Goal: Task Accomplishment & Management: Use online tool/utility

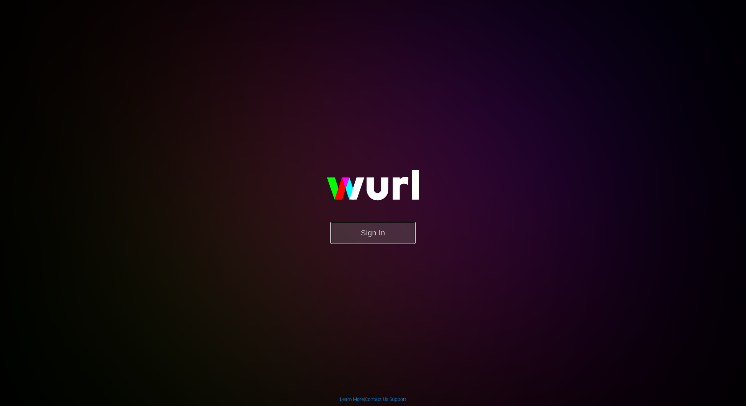
click at [381, 232] on button "Sign In" at bounding box center [372, 233] width 85 height 22
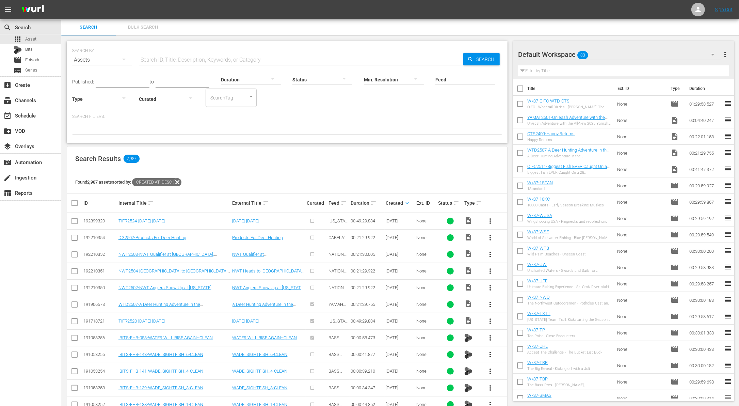
click at [492, 216] on button "more_vert" at bounding box center [490, 221] width 16 height 16
click at [515, 269] on div "Episode" at bounding box center [527, 272] width 46 height 16
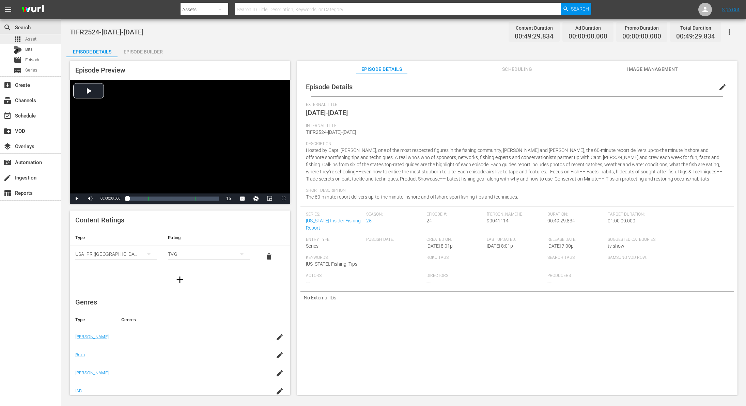
click at [29, 37] on span "Asset" at bounding box center [30, 39] width 11 height 7
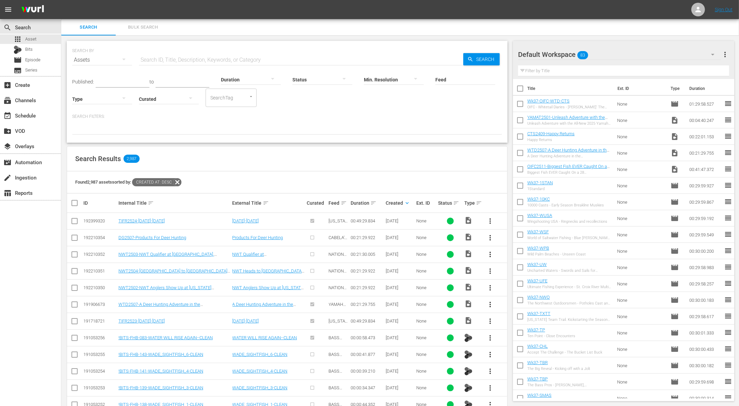
click at [488, 218] on span "more_vert" at bounding box center [490, 221] width 8 height 8
click at [514, 242] on div "Workspace" at bounding box center [527, 239] width 46 height 16
click at [242, 78] on div at bounding box center [251, 79] width 60 height 19
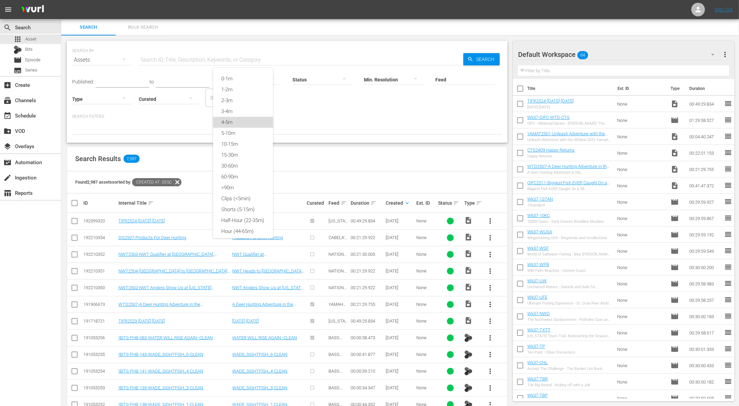
click at [243, 123] on div "4-5m" at bounding box center [243, 122] width 60 height 11
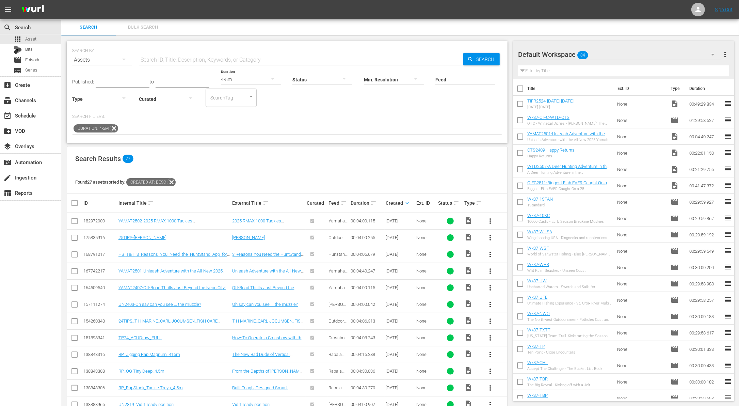
click at [125, 80] on input "text" at bounding box center [123, 82] width 54 height 10
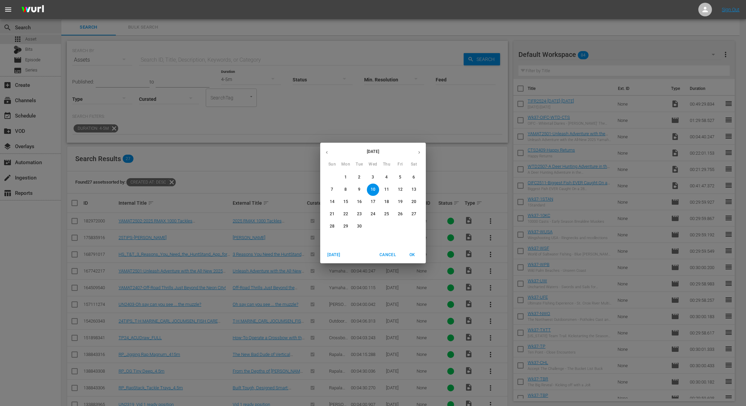
click at [329, 150] on icon "button" at bounding box center [326, 152] width 5 height 5
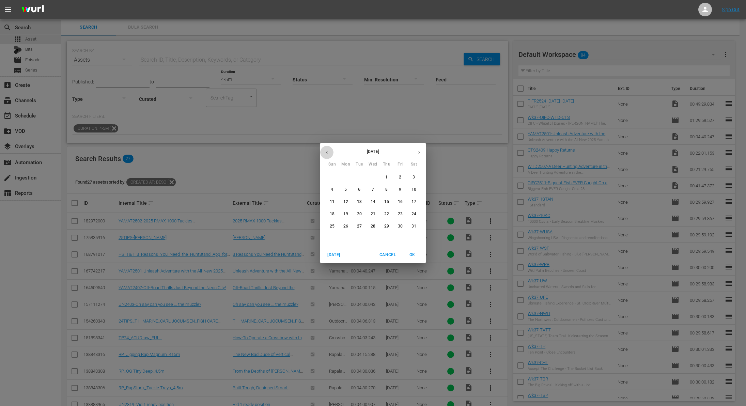
click at [329, 150] on icon "button" at bounding box center [326, 152] width 5 height 5
click at [372, 176] on p "1" at bounding box center [372, 177] width 2 height 6
type input "[DATE]"
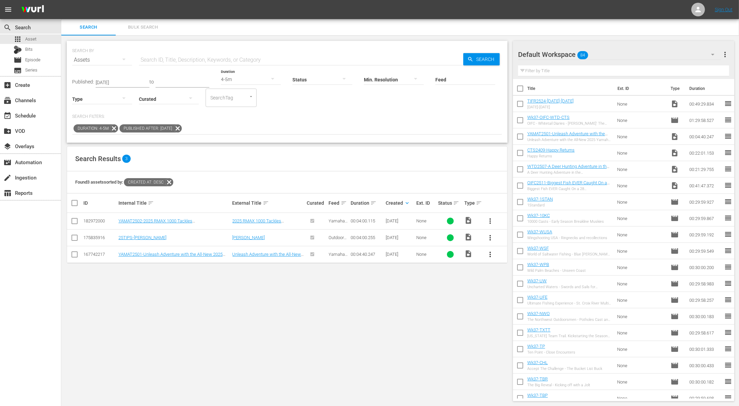
click at [485, 222] on button "more_vert" at bounding box center [490, 221] width 16 height 16
click at [510, 241] on div "Workspace" at bounding box center [527, 239] width 46 height 16
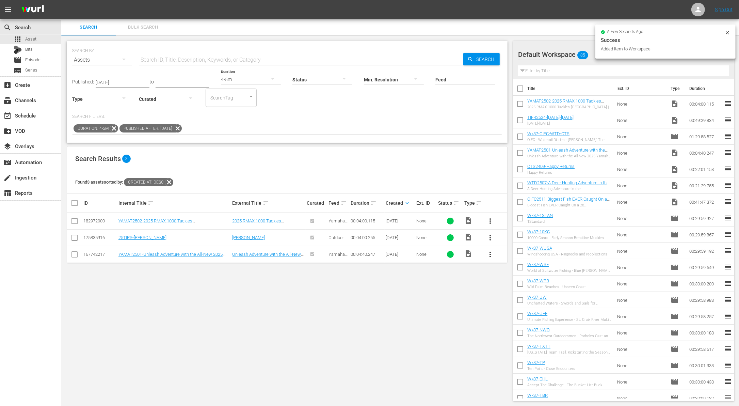
click at [521, 122] on input "checkbox" at bounding box center [520, 121] width 14 height 14
checkbox input "true"
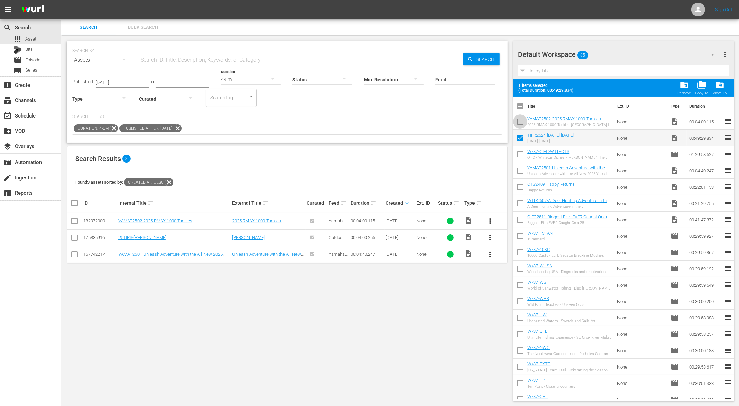
click at [521, 121] on input "checkbox" at bounding box center [520, 123] width 14 height 14
checkbox input "true"
click at [255, 79] on div "4-5m" at bounding box center [251, 79] width 60 height 19
click at [249, 80] on div "1-2m" at bounding box center [243, 85] width 60 height 11
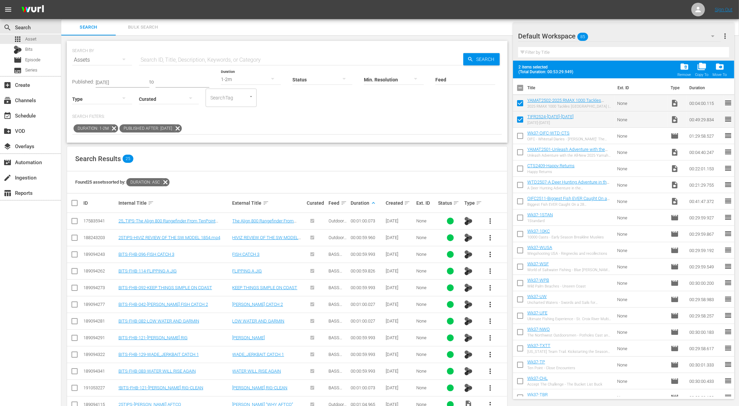
scroll to position [166, 0]
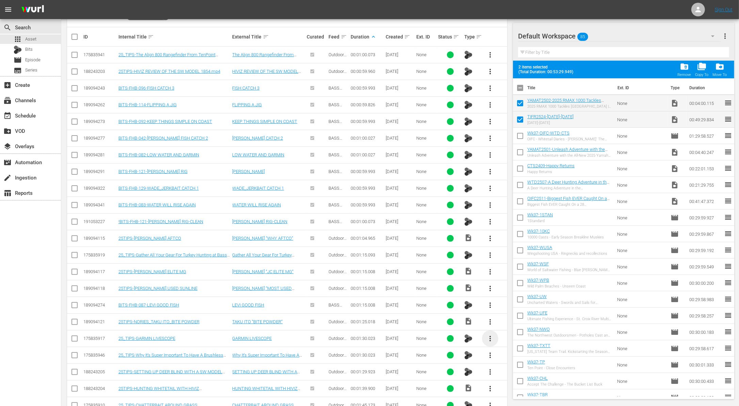
click at [489, 335] on span "more_vert" at bounding box center [490, 338] width 8 height 8
click at [515, 349] on div "Workspace" at bounding box center [527, 355] width 46 height 16
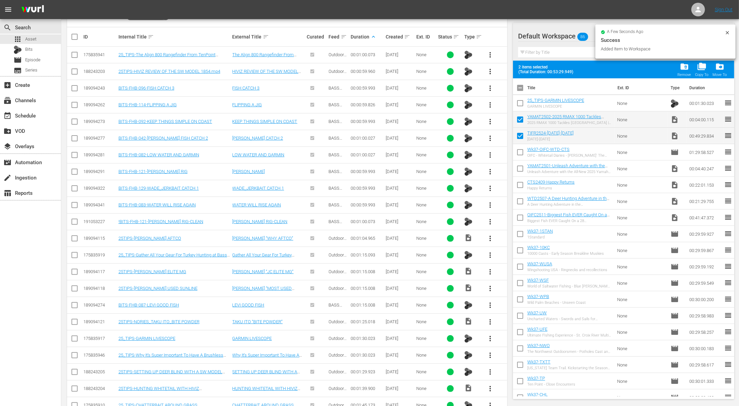
click at [517, 103] on input "checkbox" at bounding box center [520, 104] width 14 height 14
checkbox input "true"
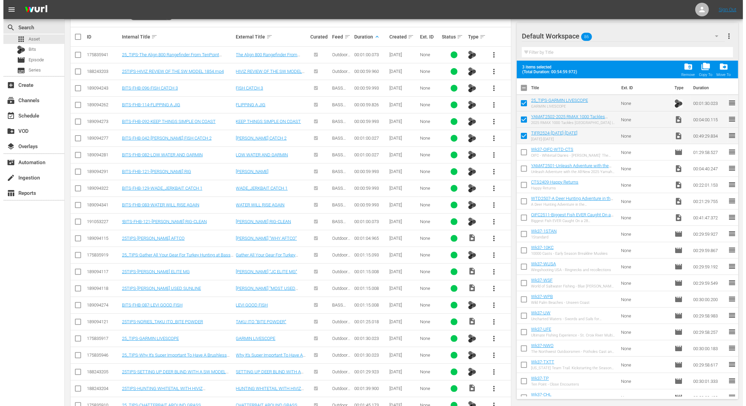
scroll to position [0, 0]
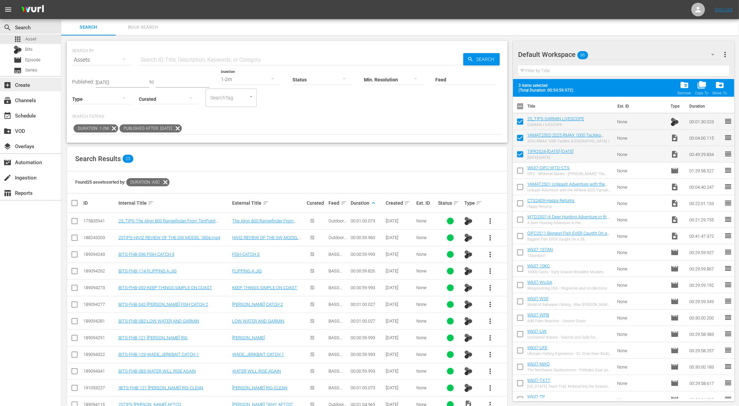
click at [25, 84] on div "add_box Create" at bounding box center [19, 84] width 38 height 6
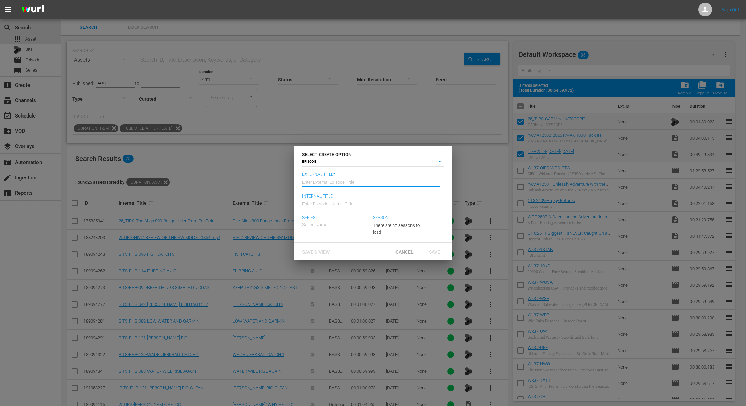
click at [325, 181] on input "text" at bounding box center [371, 181] width 138 height 16
type input "[US_STATE] Insider Fishing Report - [DATE] - [DATE]"
type input "Wk37-TIFR"
click at [360, 244] on div "[US_STATE] Insider Fishing Report" at bounding box center [339, 244] width 65 height 16
type input "[US_STATE] Insider Fishing Report"
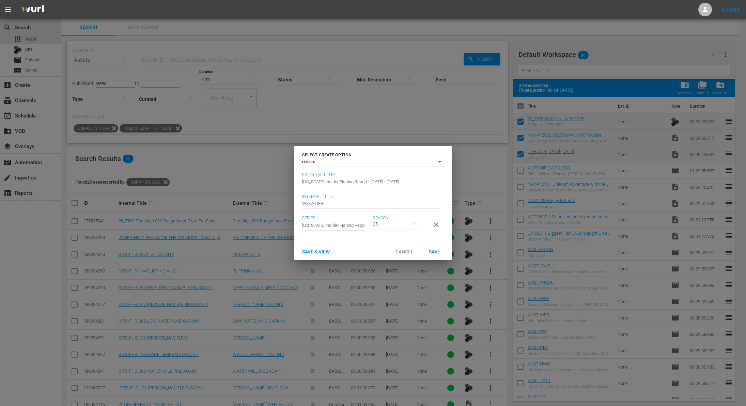
click at [434, 253] on span "Save" at bounding box center [434, 251] width 22 height 5
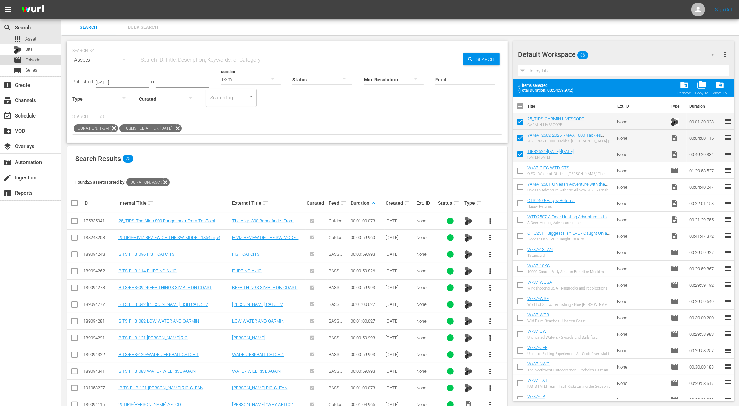
click at [32, 60] on span "Episode" at bounding box center [32, 60] width 15 height 7
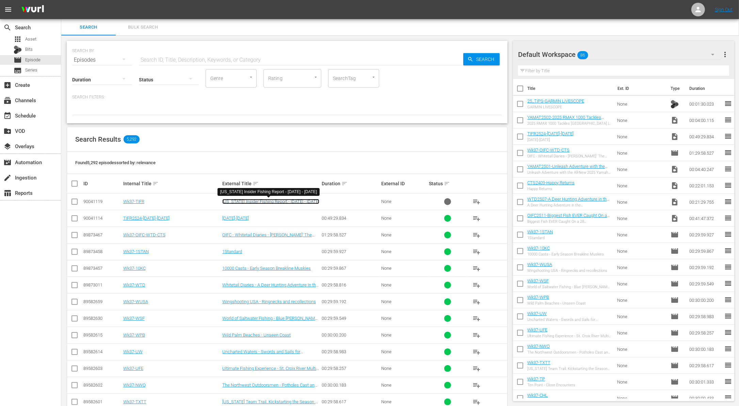
click at [242, 203] on link "[US_STATE] Insider Fishing Report - [DATE] - [DATE]" at bounding box center [270, 201] width 97 height 5
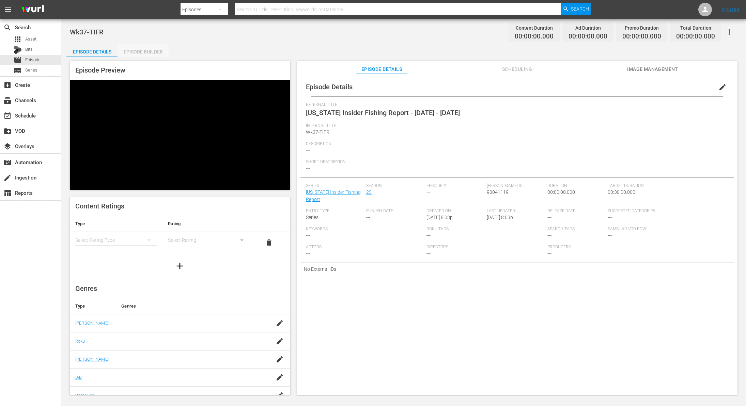
click at [159, 51] on div "Episode Builder" at bounding box center [142, 52] width 51 height 16
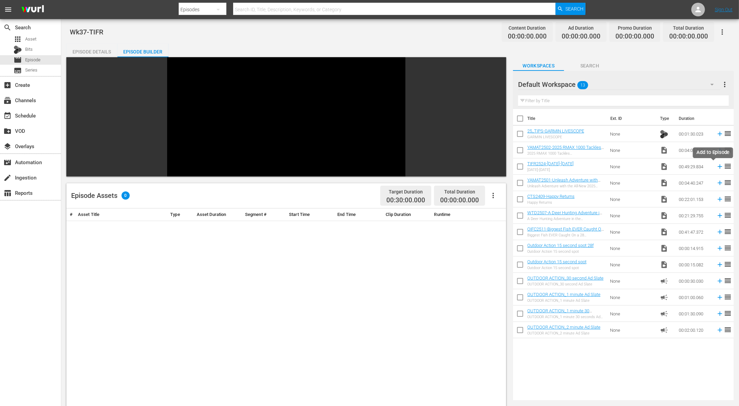
click at [716, 169] on icon at bounding box center [719, 166] width 7 height 7
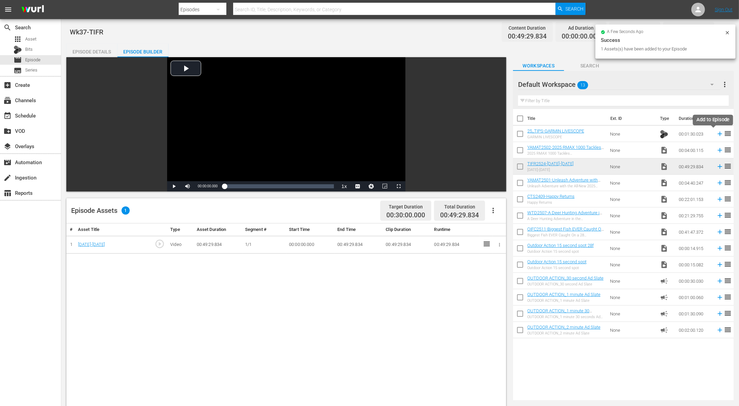
click at [716, 134] on icon at bounding box center [719, 133] width 7 height 7
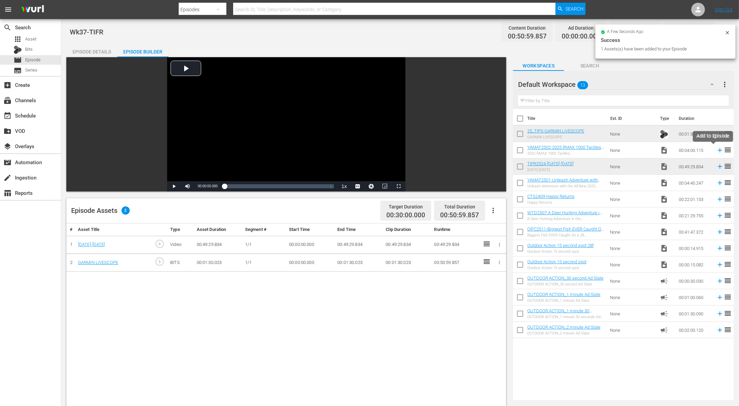
click at [718, 150] on icon at bounding box center [720, 150] width 4 height 4
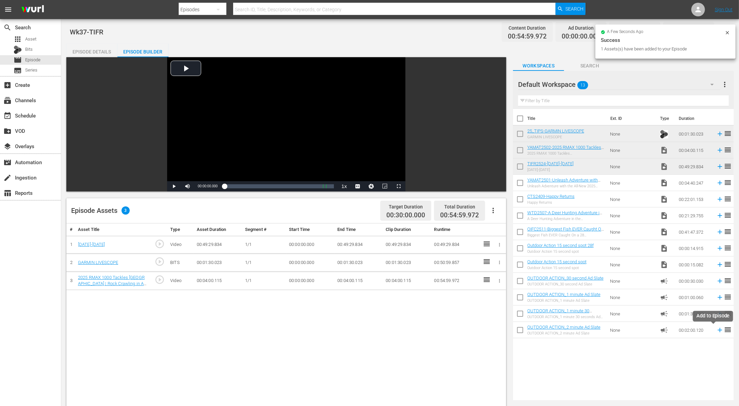
click at [716, 330] on icon at bounding box center [719, 329] width 7 height 7
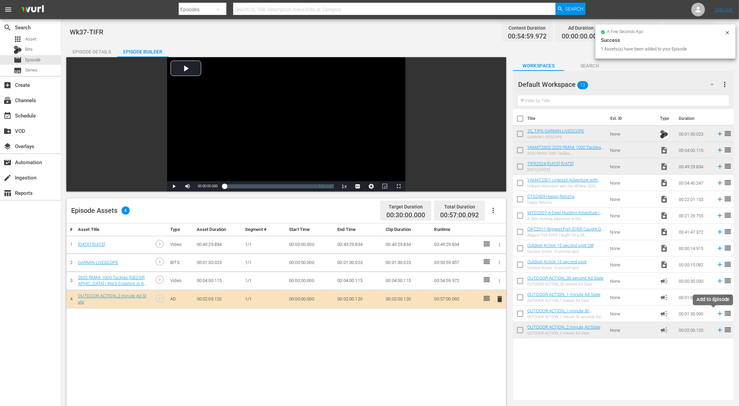
click at [716, 314] on icon at bounding box center [719, 313] width 7 height 7
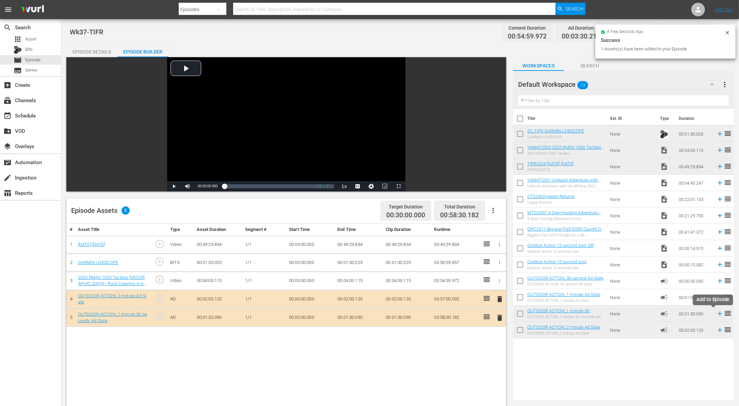
click at [716, 310] on icon at bounding box center [719, 313] width 7 height 7
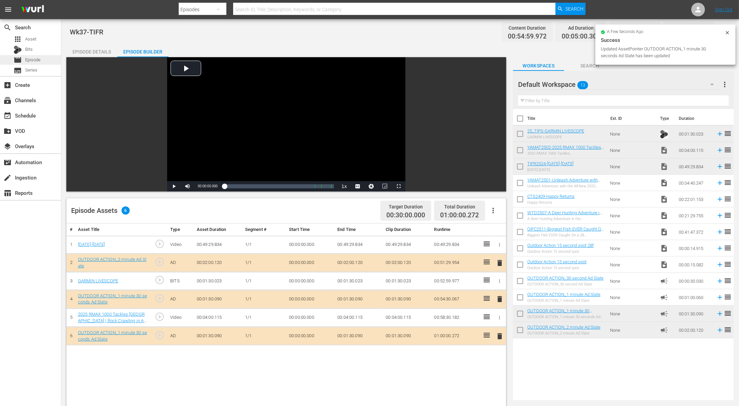
click at [37, 60] on span "Episode" at bounding box center [32, 60] width 15 height 7
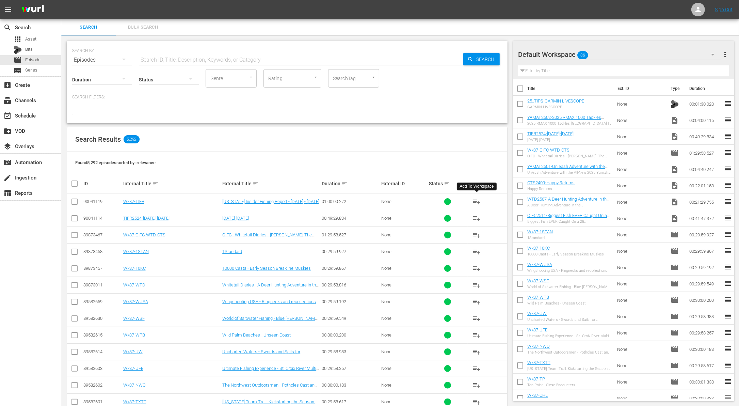
click at [476, 201] on span "playlist_add" at bounding box center [477, 201] width 8 height 8
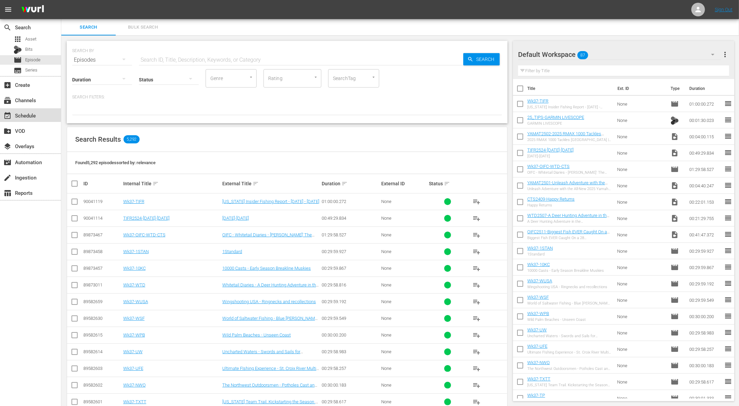
click at [30, 114] on div "event_available Schedule" at bounding box center [19, 114] width 38 height 6
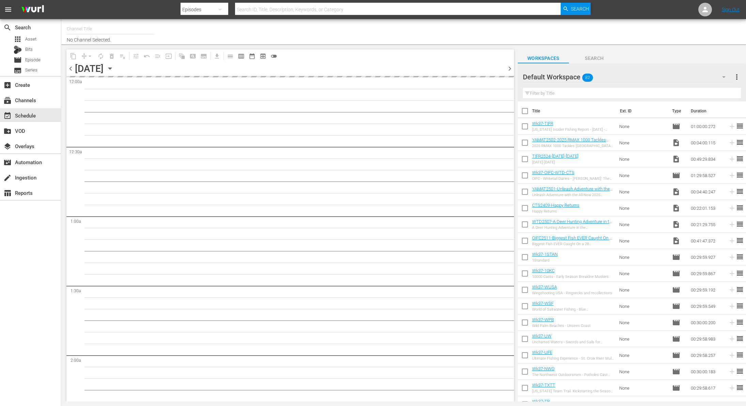
type input "Outdoor Action (1158)"
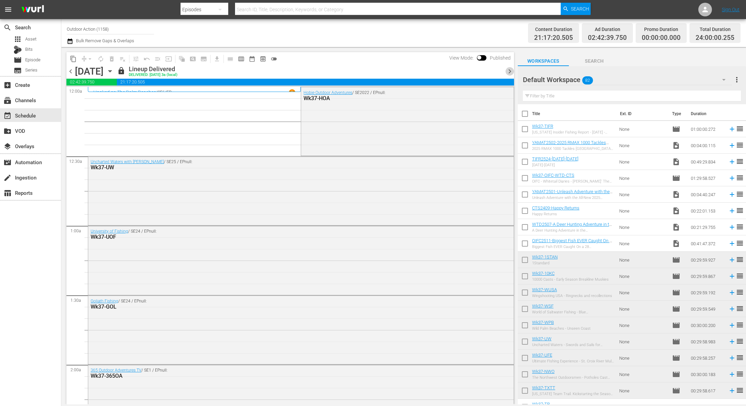
click at [508, 71] on span "chevron_right" at bounding box center [509, 71] width 9 height 9
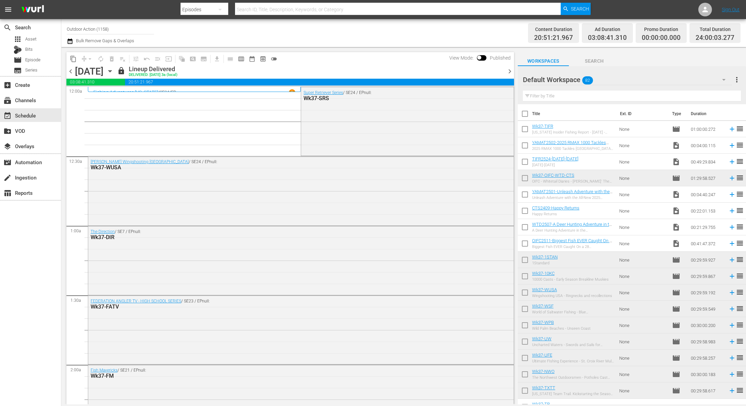
click at [509, 71] on span "chevron_right" at bounding box center [509, 71] width 9 height 9
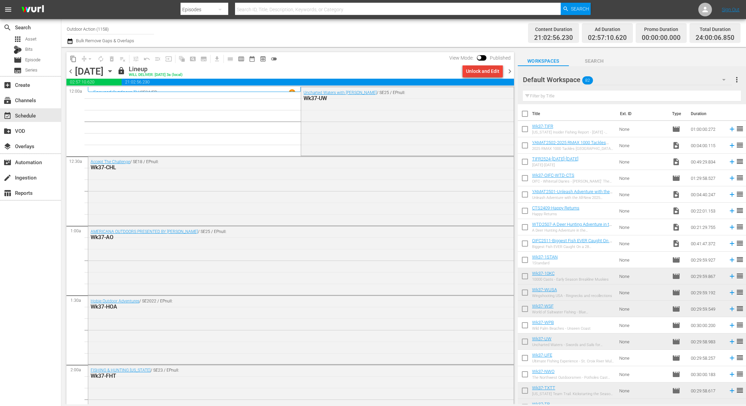
click at [490, 68] on div "Unlock and Edit" at bounding box center [482, 71] width 33 height 12
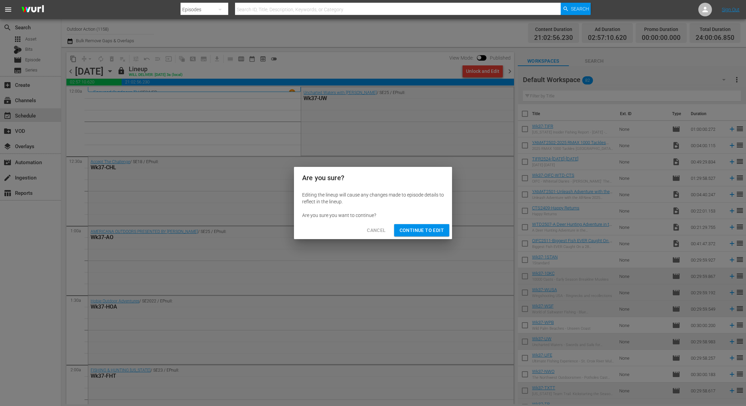
click at [418, 226] on span "Continue to Edit" at bounding box center [421, 230] width 44 height 9
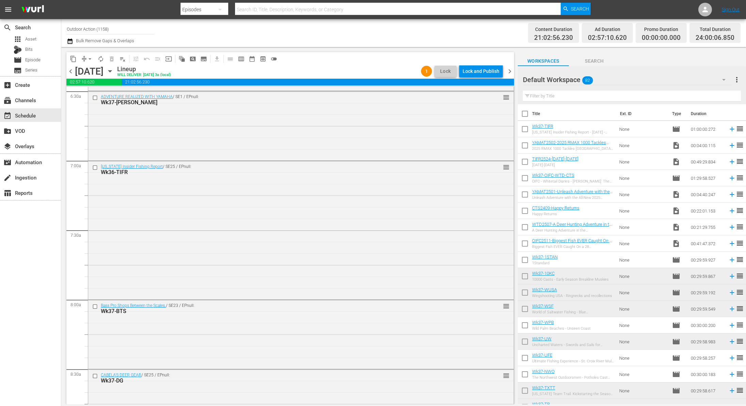
scroll to position [900, 0]
click at [95, 165] on input "checkbox" at bounding box center [95, 166] width 7 height 6
click at [112, 59] on span "delete_forever_outlined" at bounding box center [111, 58] width 7 height 7
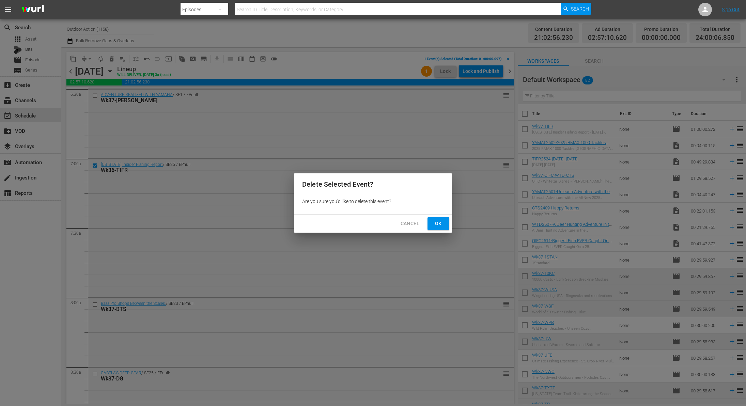
click at [442, 223] on span "Ok" at bounding box center [438, 223] width 11 height 9
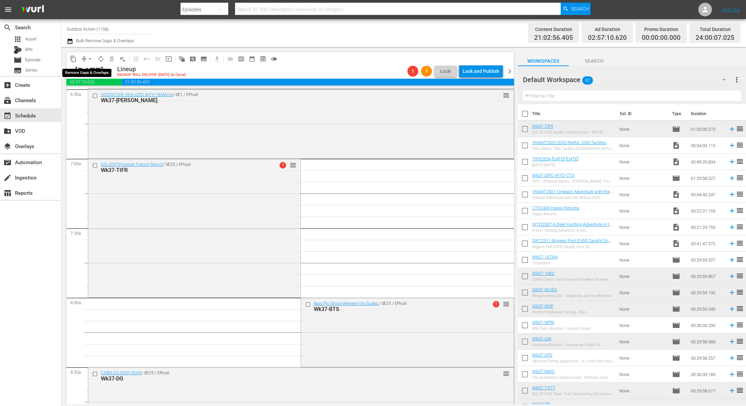
click at [87, 61] on span "arrow_drop_down" at bounding box center [89, 58] width 7 height 7
click at [92, 72] on li "Align to Midnight" at bounding box center [89, 72] width 71 height 11
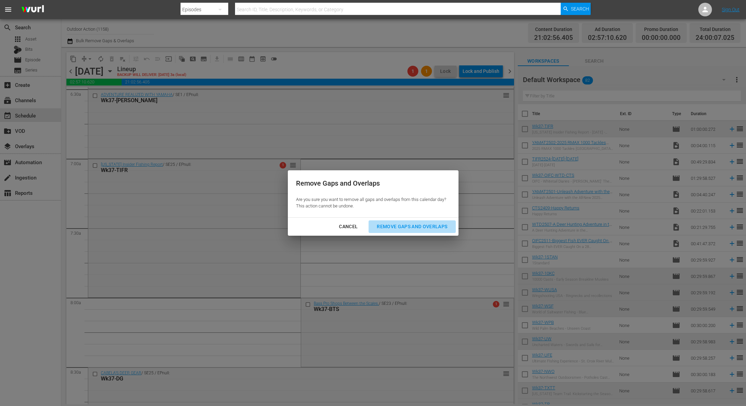
click at [421, 226] on div "Remove Gaps and Overlaps" at bounding box center [411, 226] width 81 height 9
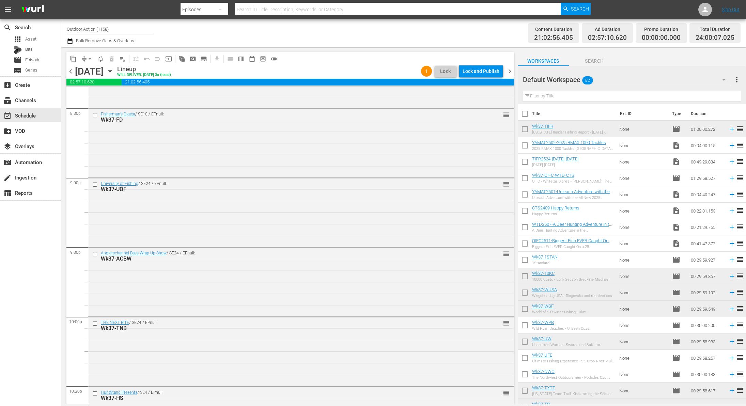
scroll to position [0, 0]
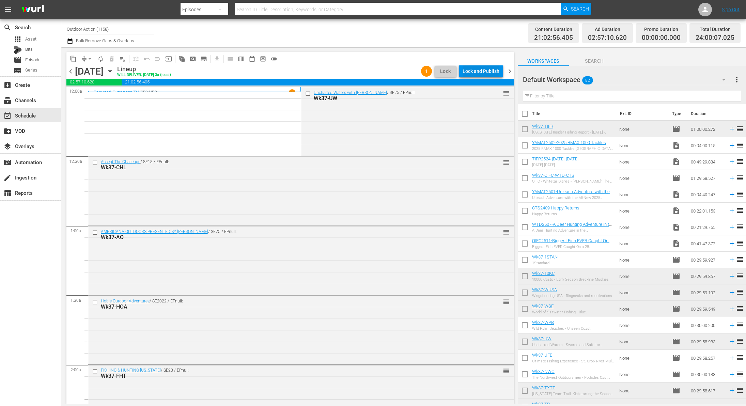
click at [478, 72] on div "Lock and Publish" at bounding box center [480, 71] width 37 height 12
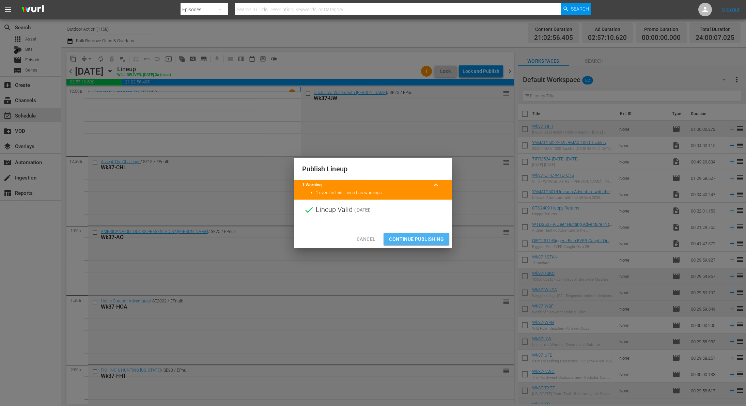
click at [414, 236] on span "Continue Publishing" at bounding box center [416, 239] width 55 height 9
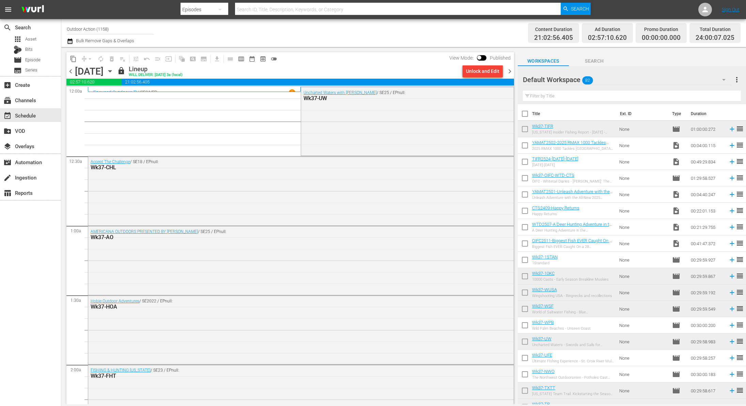
click at [510, 72] on span "chevron_right" at bounding box center [509, 71] width 9 height 9
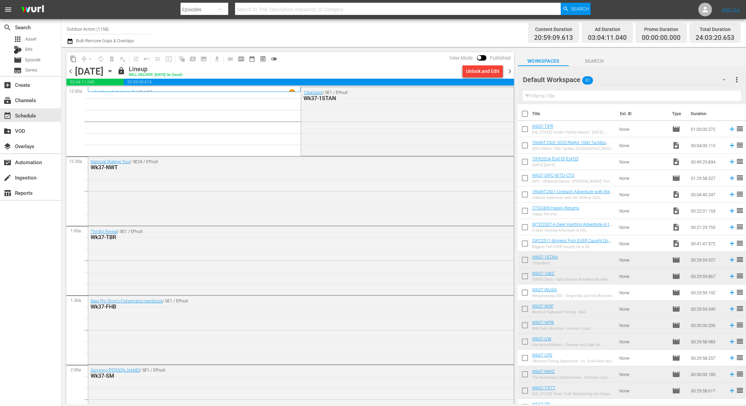
click at [479, 70] on div "Unlock and Edit" at bounding box center [482, 71] width 33 height 12
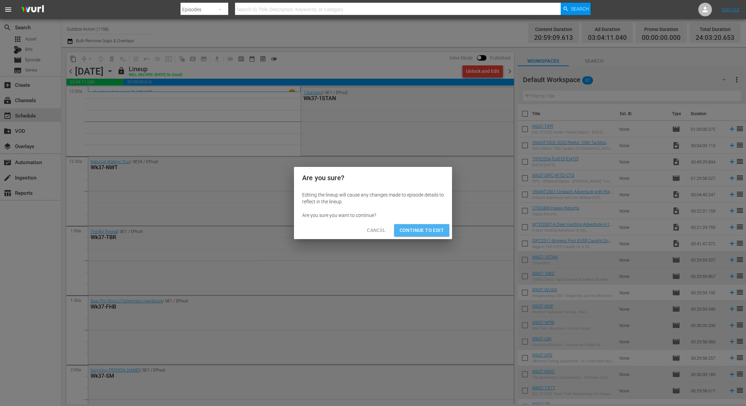
click at [411, 228] on span "Continue to Edit" at bounding box center [421, 230] width 44 height 9
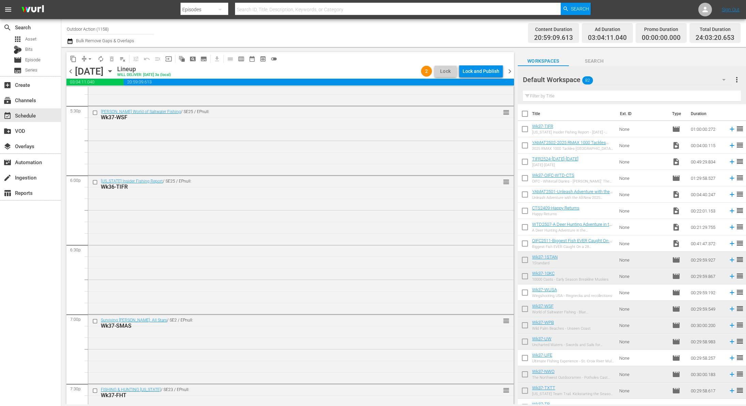
scroll to position [2414, 0]
click at [95, 181] on input "checkbox" at bounding box center [95, 180] width 7 height 6
click at [111, 59] on span "delete_forever_outlined" at bounding box center [111, 58] width 7 height 7
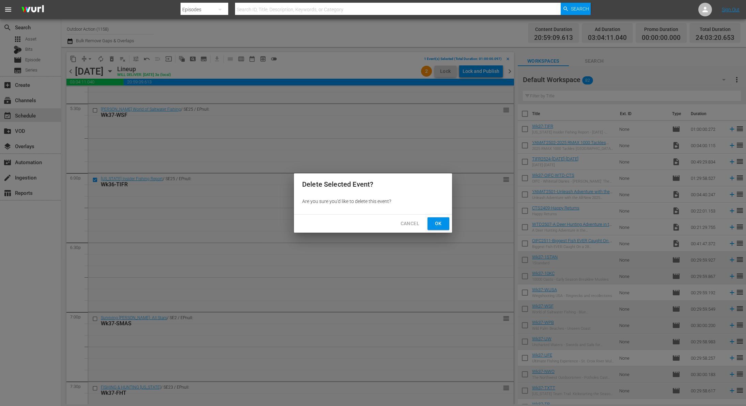
click at [443, 222] on span "Ok" at bounding box center [438, 223] width 11 height 9
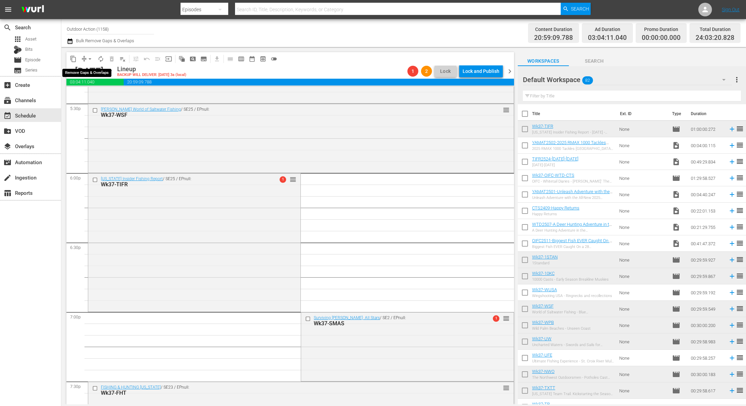
click at [88, 57] on span "arrow_drop_down" at bounding box center [89, 58] width 7 height 7
click at [95, 71] on li "Align to Midnight" at bounding box center [89, 72] width 71 height 11
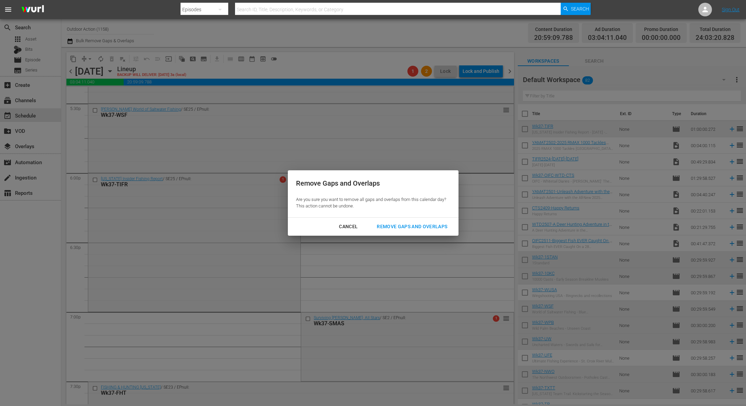
click at [421, 226] on div "Remove Gaps and Overlaps" at bounding box center [411, 226] width 81 height 9
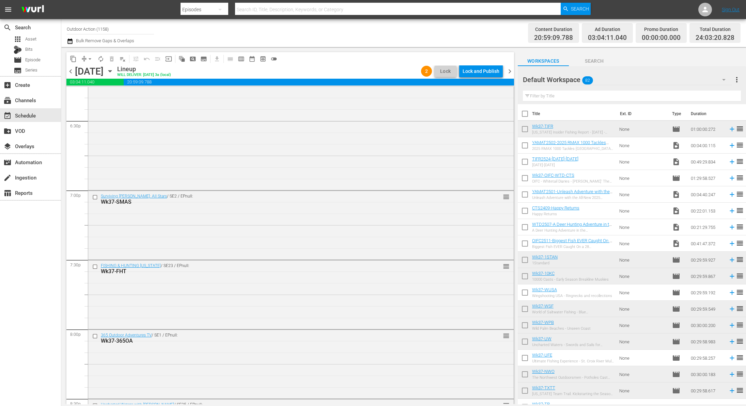
scroll to position [0, 0]
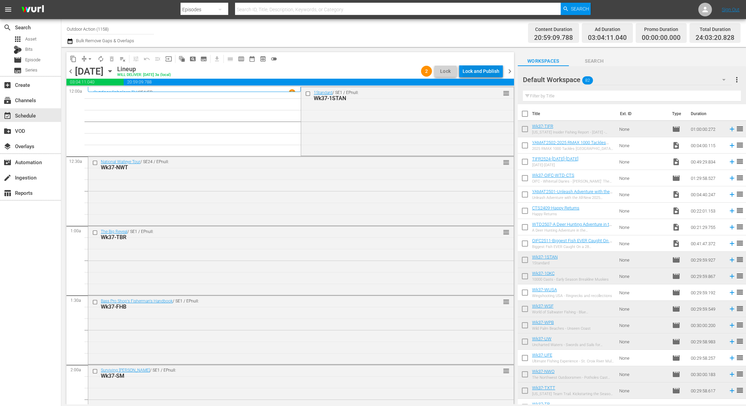
click at [480, 70] on div "Lock and Publish" at bounding box center [480, 71] width 37 height 12
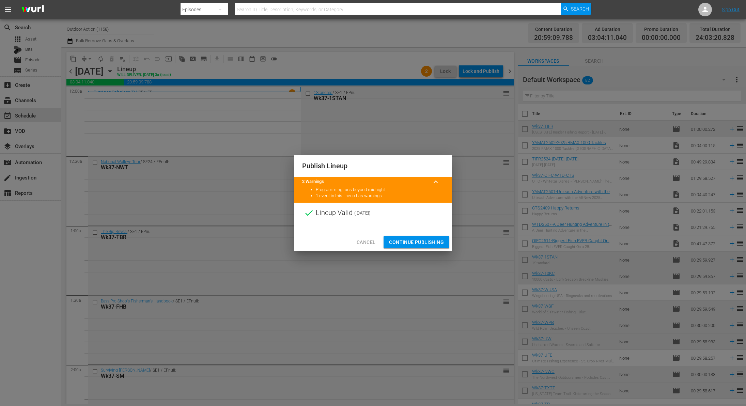
click at [405, 237] on button "Continue Publishing" at bounding box center [416, 242] width 66 height 13
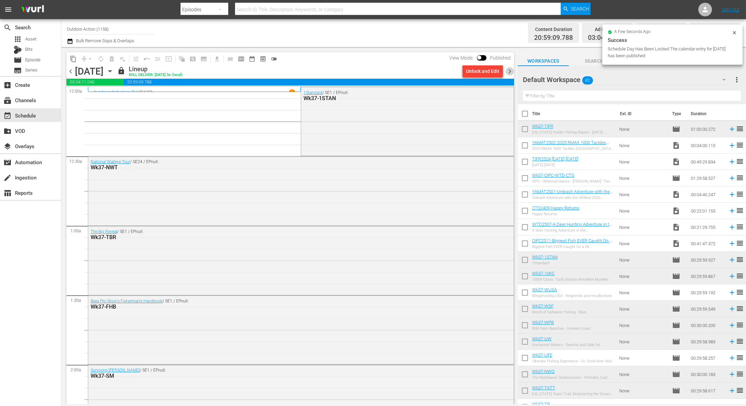
click at [510, 71] on span "chevron_right" at bounding box center [509, 71] width 9 height 9
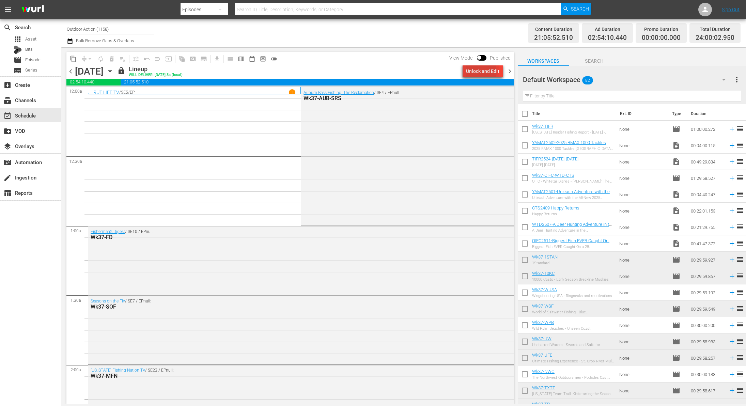
click at [480, 71] on div "Unlock and Edit" at bounding box center [482, 71] width 33 height 12
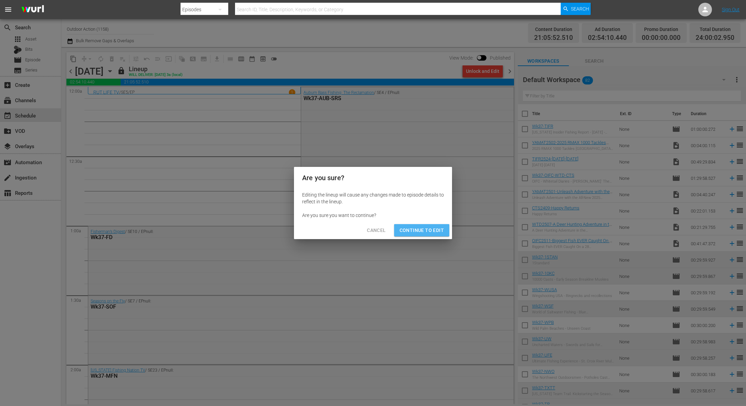
click at [432, 228] on span "Continue to Edit" at bounding box center [421, 230] width 44 height 9
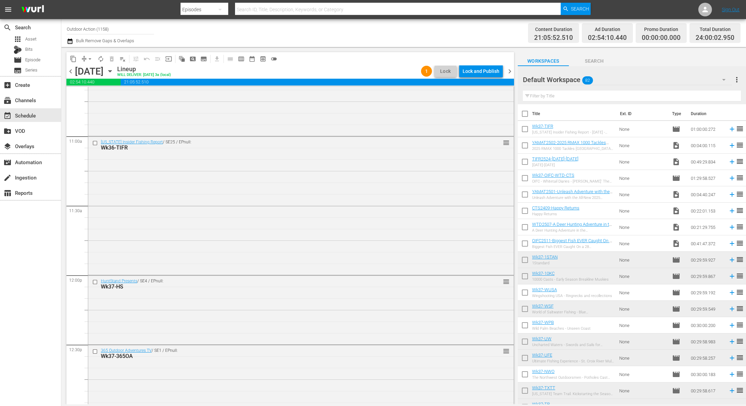
scroll to position [1483, 0]
click at [93, 139] on input "checkbox" at bounding box center [95, 139] width 7 height 6
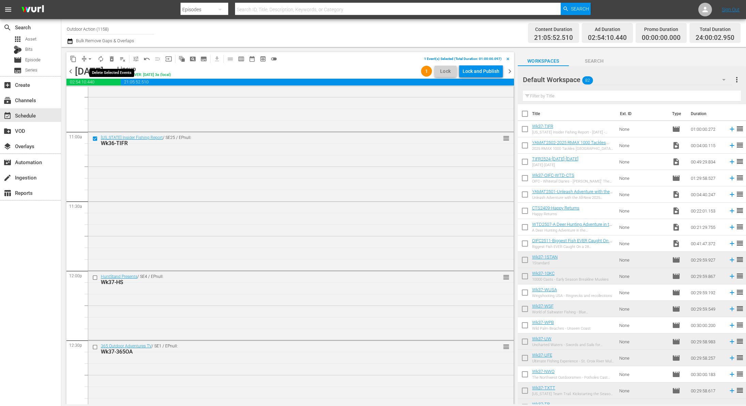
click at [110, 58] on span "delete_forever_outlined" at bounding box center [111, 58] width 7 height 7
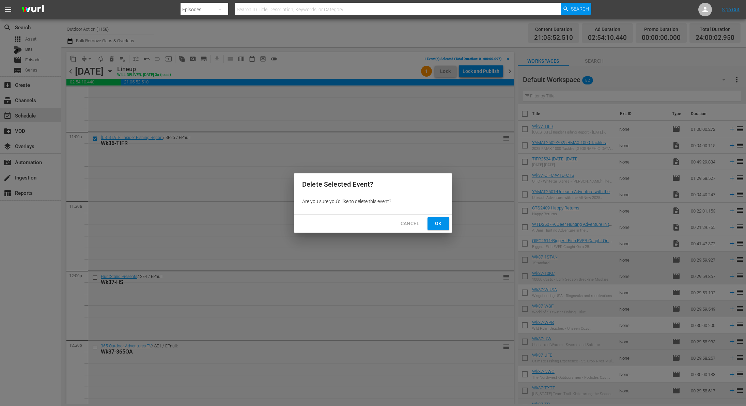
click at [441, 220] on span "Ok" at bounding box center [438, 223] width 11 height 9
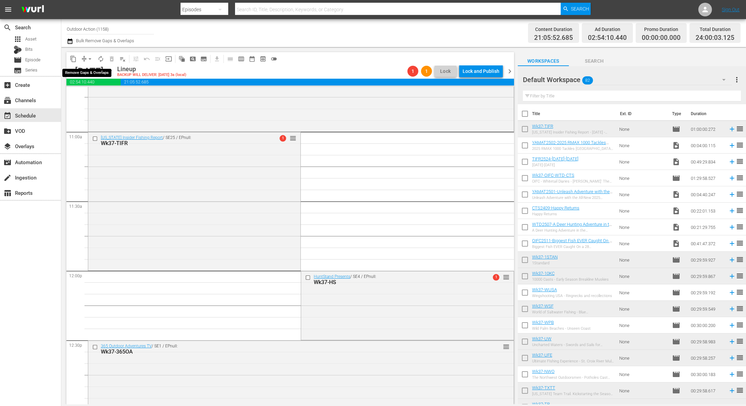
click at [84, 58] on span "compress" at bounding box center [84, 58] width 7 height 7
click at [87, 56] on span "arrow_drop_down" at bounding box center [89, 58] width 7 height 7
click at [90, 71] on li "Align to Midnight" at bounding box center [89, 72] width 71 height 11
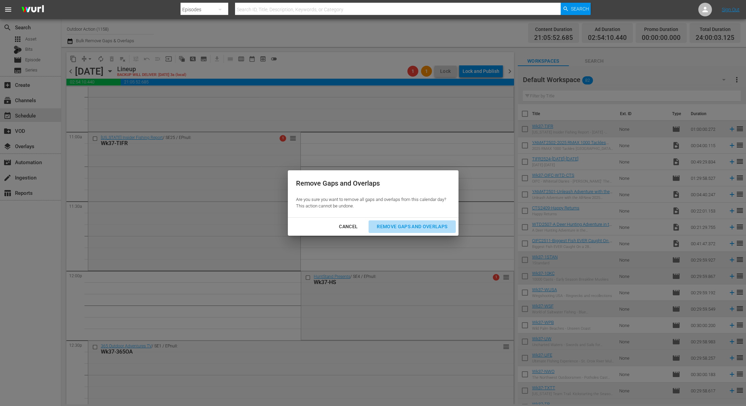
click at [426, 225] on div "Remove Gaps and Overlaps" at bounding box center [411, 226] width 81 height 9
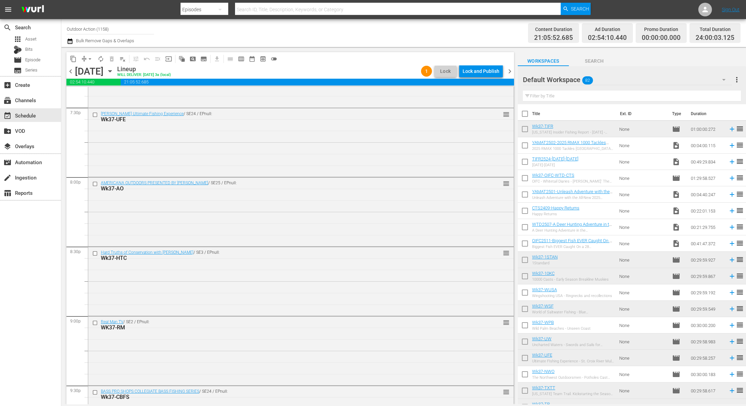
scroll to position [3016, 0]
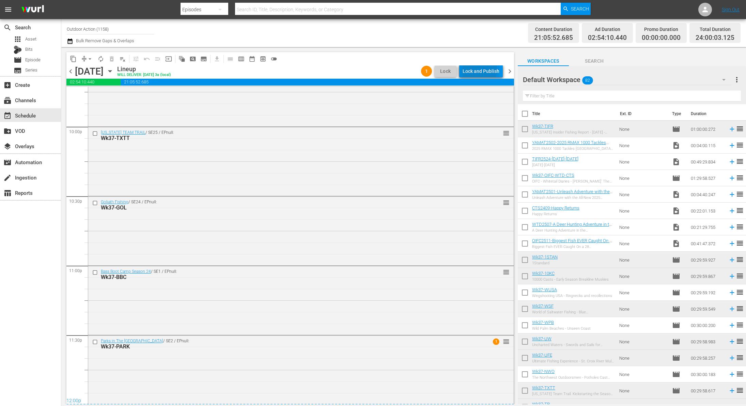
click at [478, 70] on div "Lock and Publish" at bounding box center [480, 71] width 37 height 12
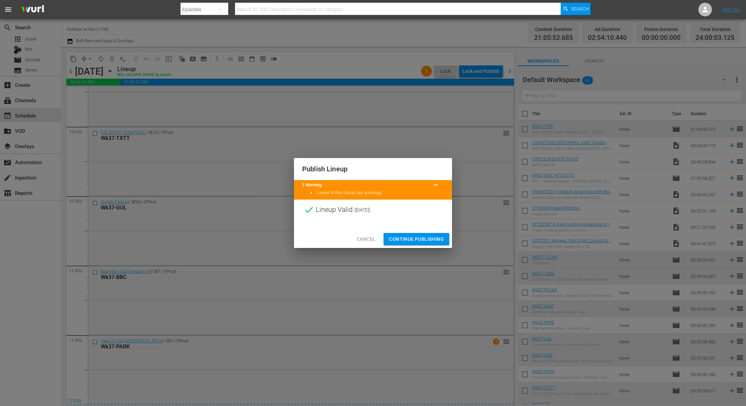
click at [426, 237] on span "Continue Publishing" at bounding box center [416, 239] width 55 height 9
